Goal: Navigation & Orientation: Find specific page/section

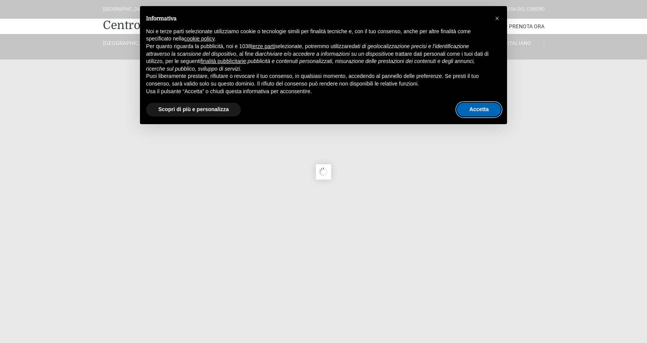
click at [490, 109] on button "Accetta" at bounding box center [479, 110] width 44 height 14
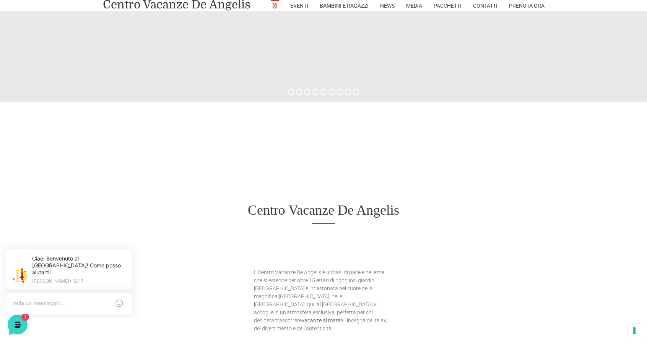
scroll to position [191, 0]
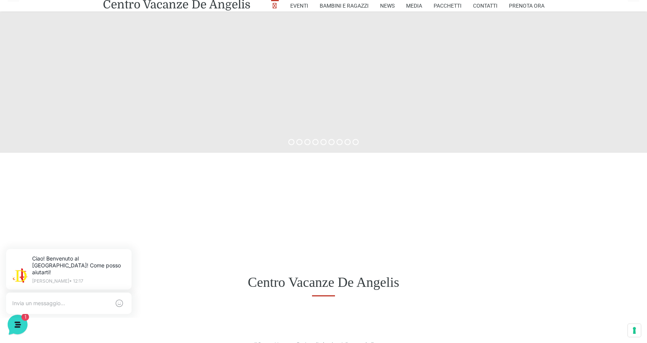
click at [211, 257] on div "Centro Vacanze De Angelis" at bounding box center [323, 282] width 647 height 59
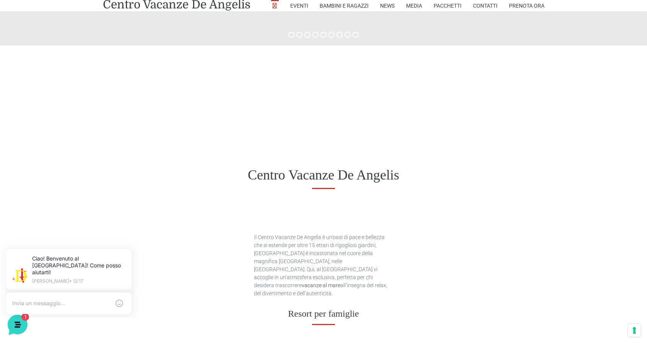
scroll to position [306, 0]
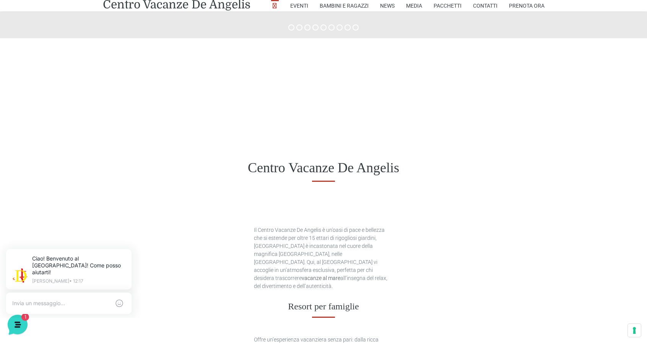
click at [229, 168] on h1 "Centro Vacanze De Angelis" at bounding box center [323, 168] width 441 height 16
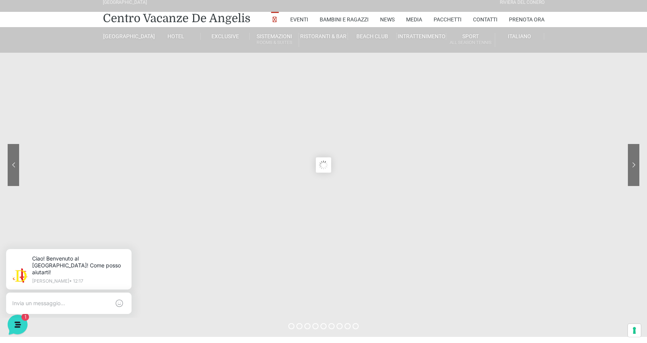
scroll to position [0, 0]
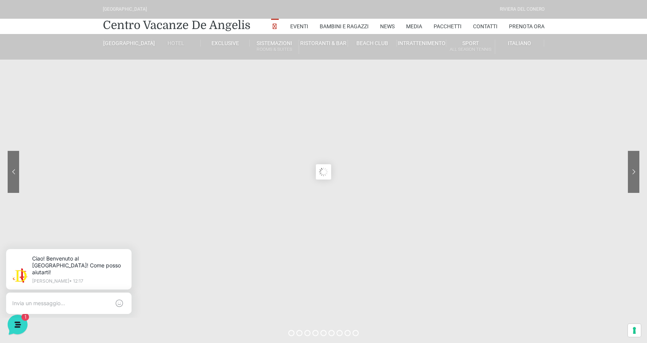
click at [178, 41] on link "Hotel" at bounding box center [176, 43] width 49 height 7
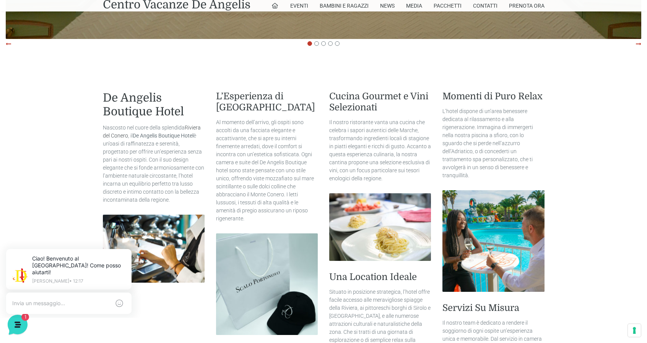
scroll to position [497, 0]
